Goal: Navigation & Orientation: Find specific page/section

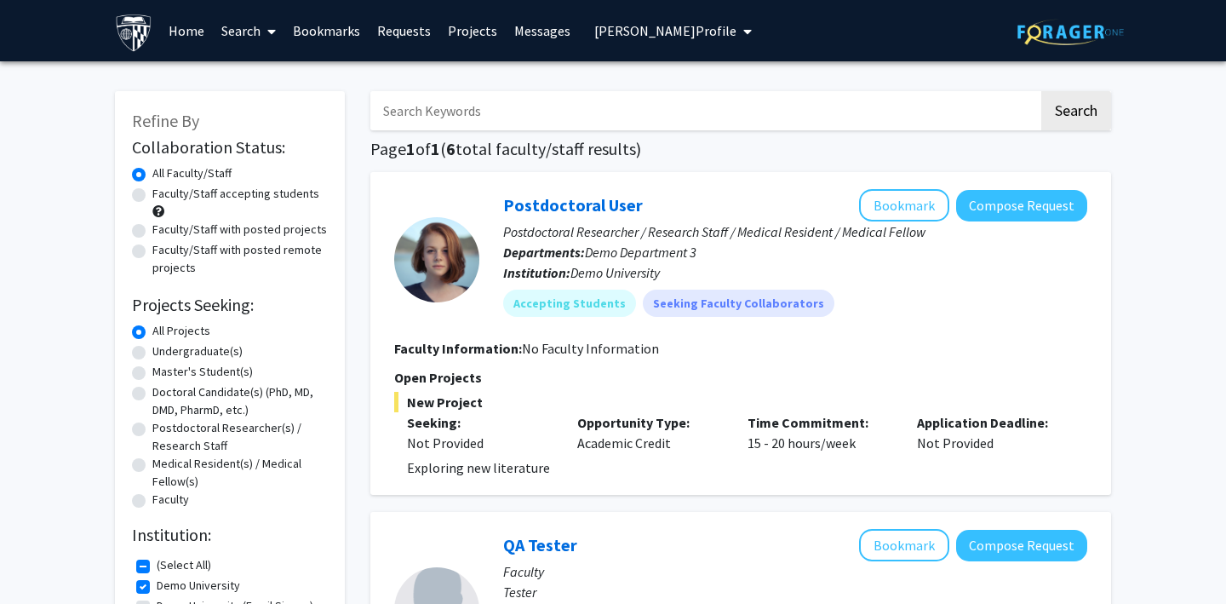
click at [179, 27] on link "Home" at bounding box center [186, 31] width 53 height 60
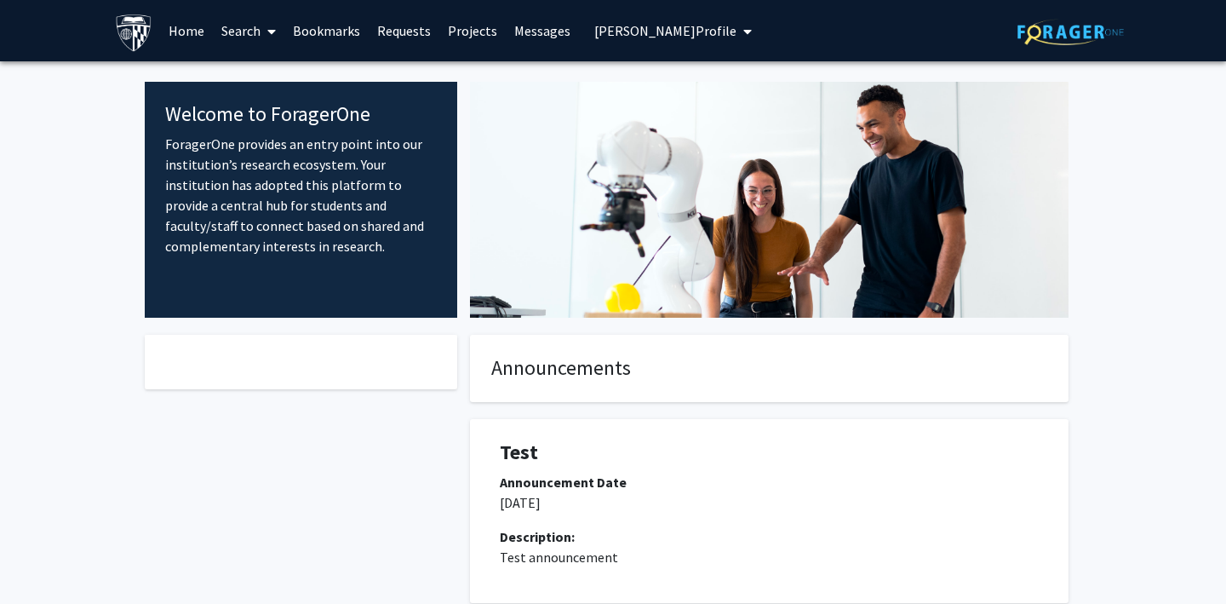
click at [338, 25] on link "Bookmarks" at bounding box center [326, 31] width 84 height 60
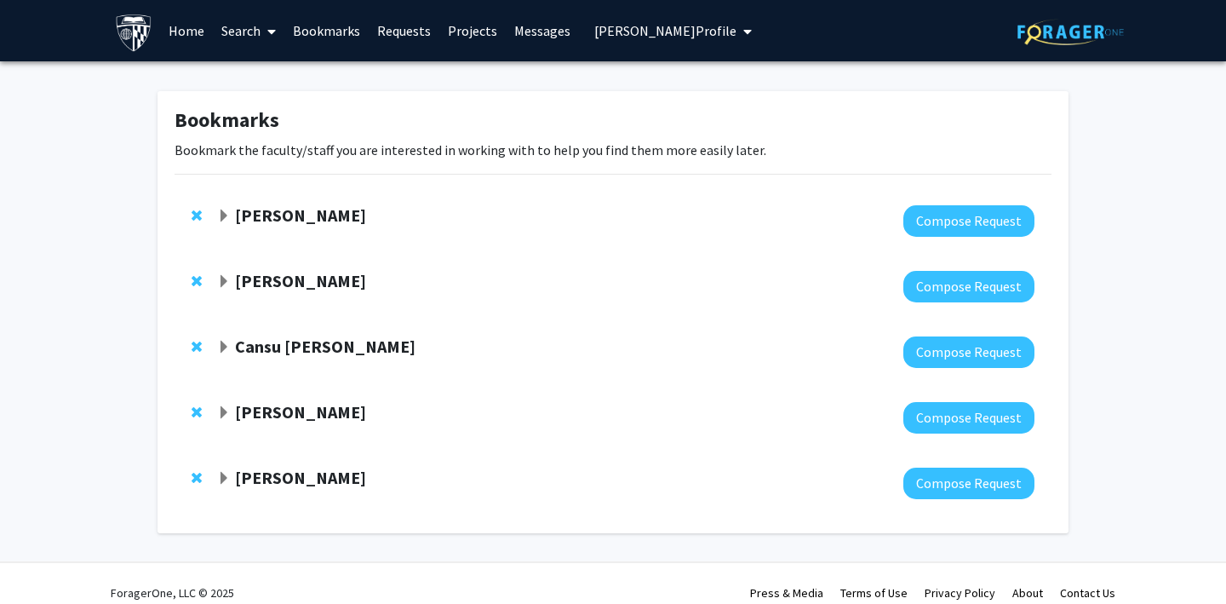
click at [238, 32] on link "Search" at bounding box center [249, 31] width 72 height 60
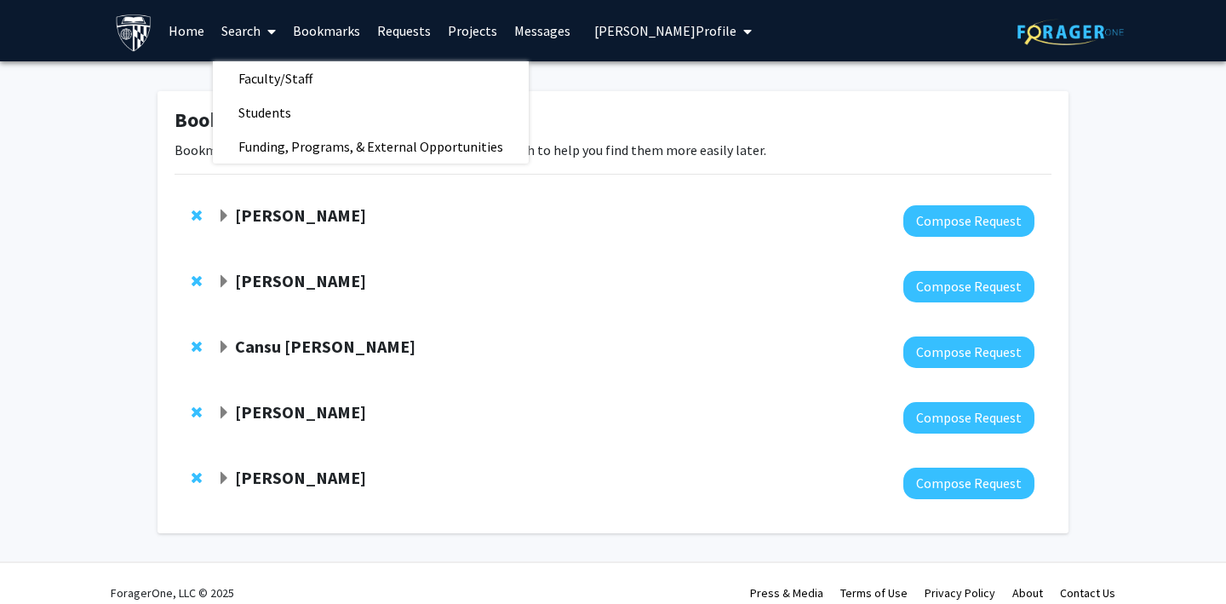
click at [392, 27] on link "Requests" at bounding box center [404, 31] width 71 height 60
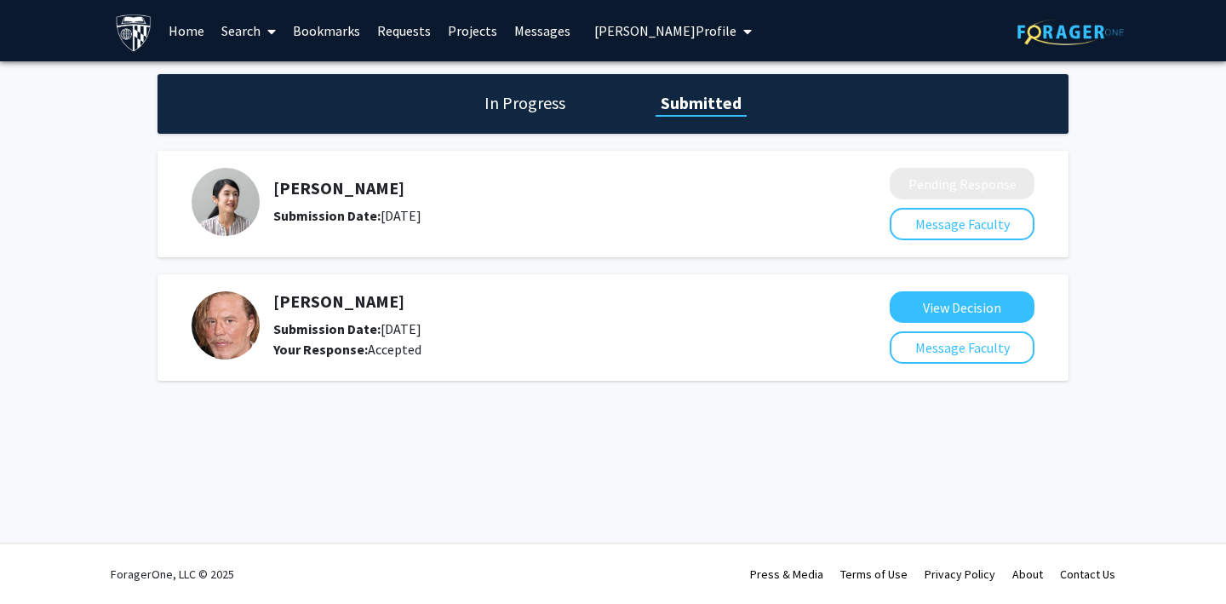
click at [559, 95] on h1 "In Progress" at bounding box center [524, 103] width 91 height 24
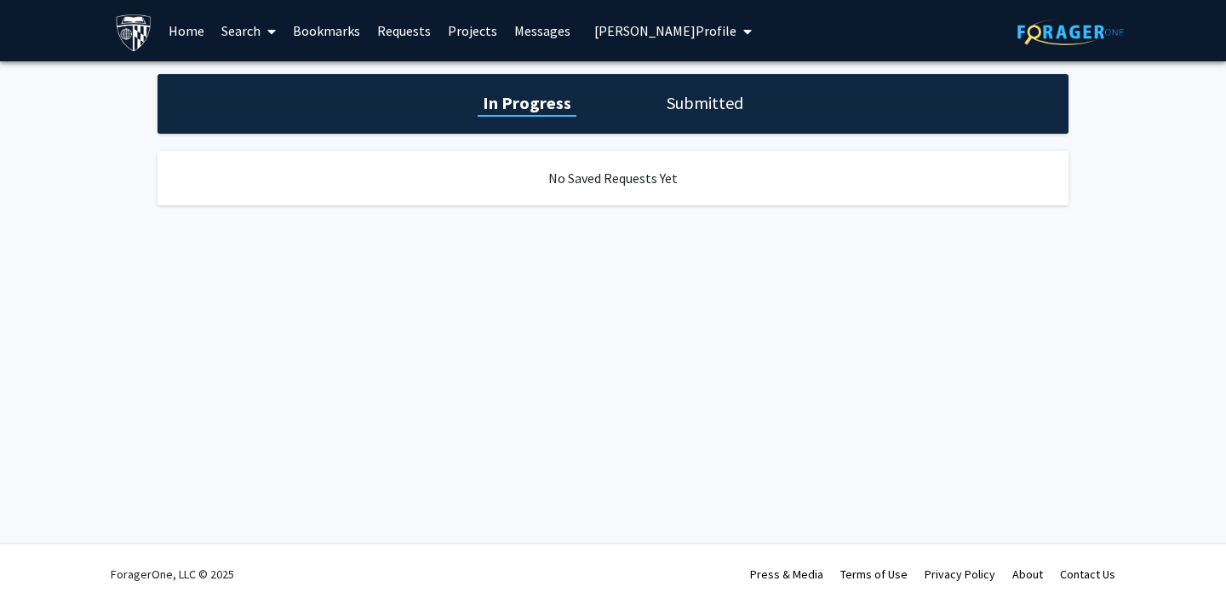
click at [689, 112] on h1 "Submitted" at bounding box center [705, 103] width 87 height 24
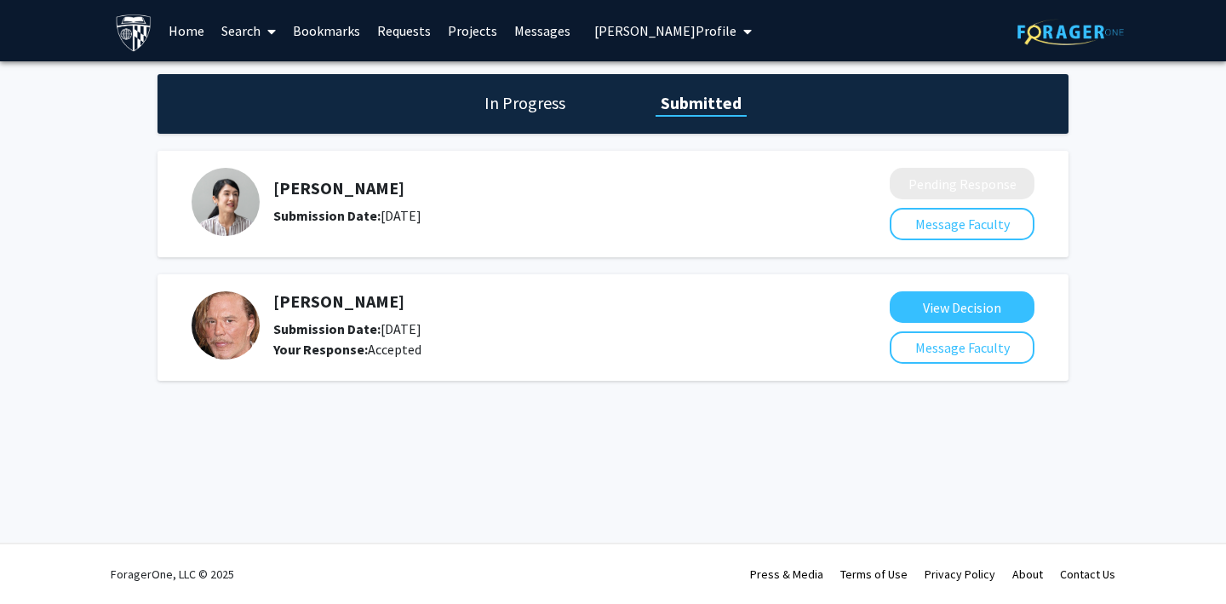
click at [628, 32] on span "[PERSON_NAME] Profile" at bounding box center [665, 30] width 142 height 17
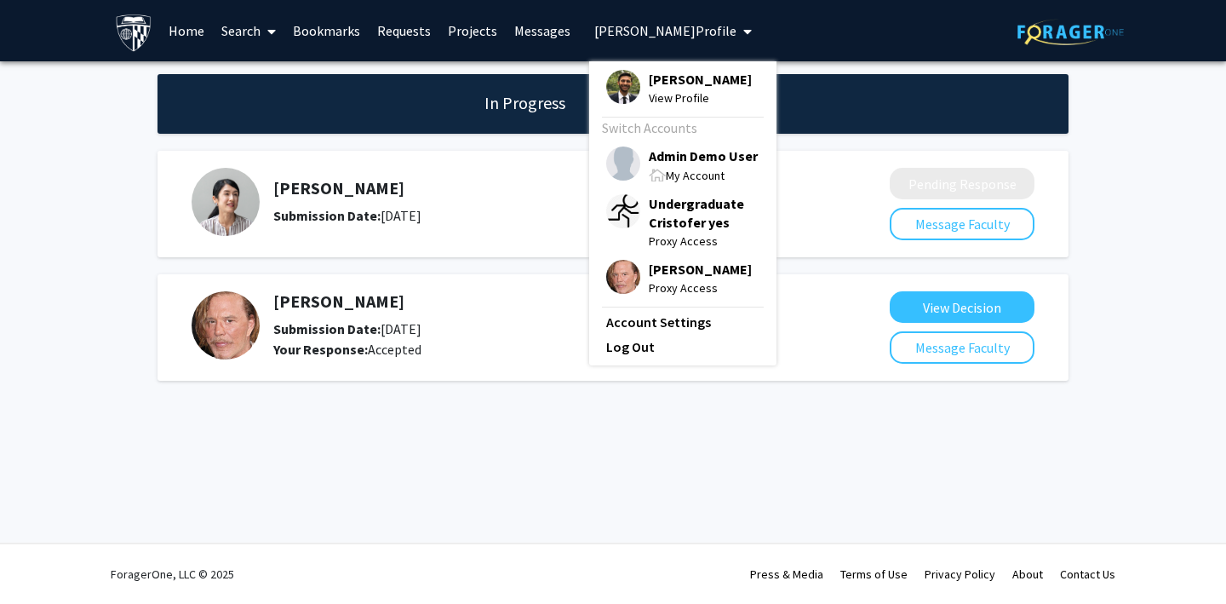
click at [628, 32] on span "[PERSON_NAME] Profile" at bounding box center [665, 30] width 142 height 17
